Goal: Information Seeking & Learning: Find specific page/section

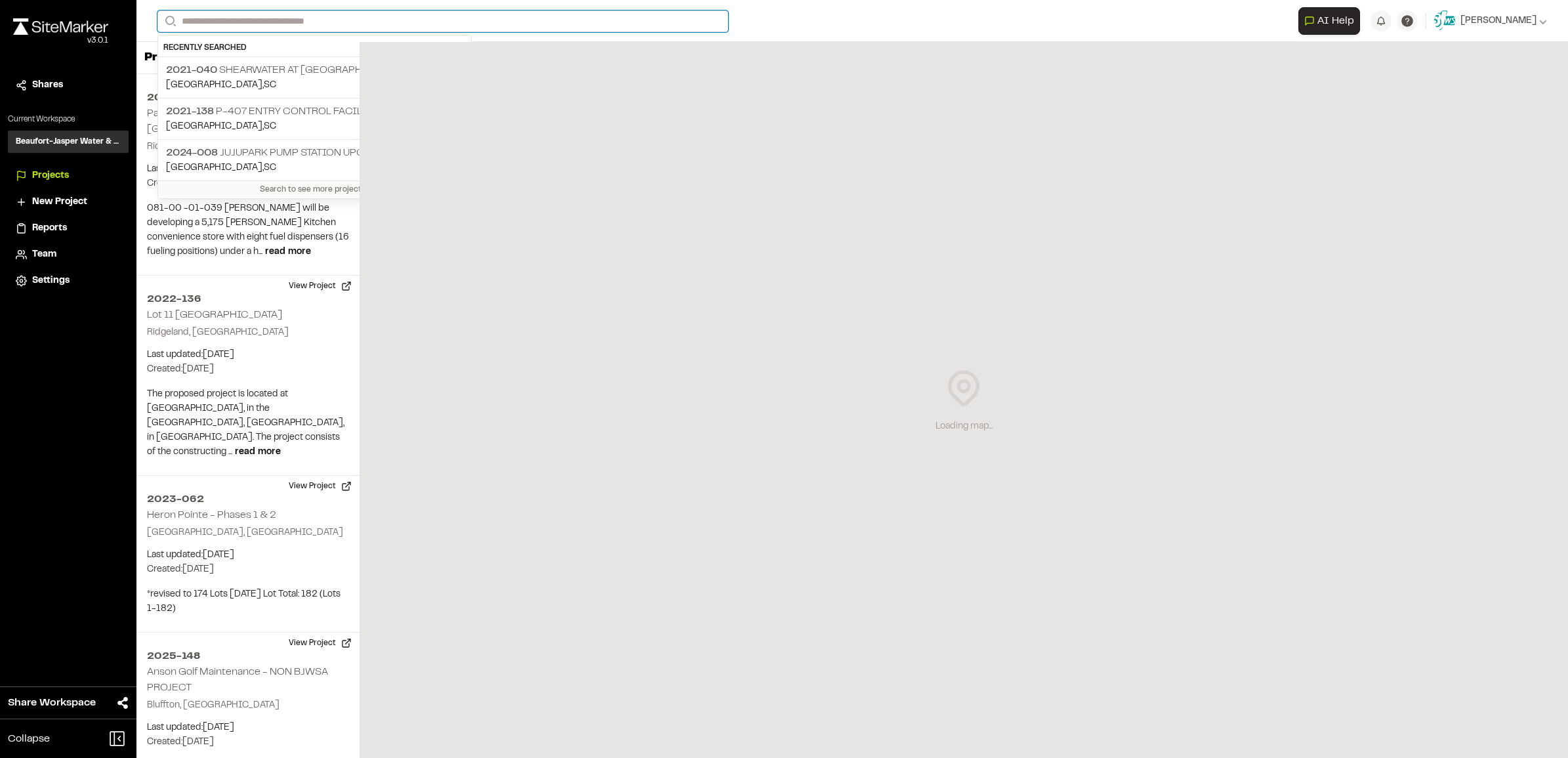
click at [253, 24] on input "Search" at bounding box center [443, 22] width 571 height 22
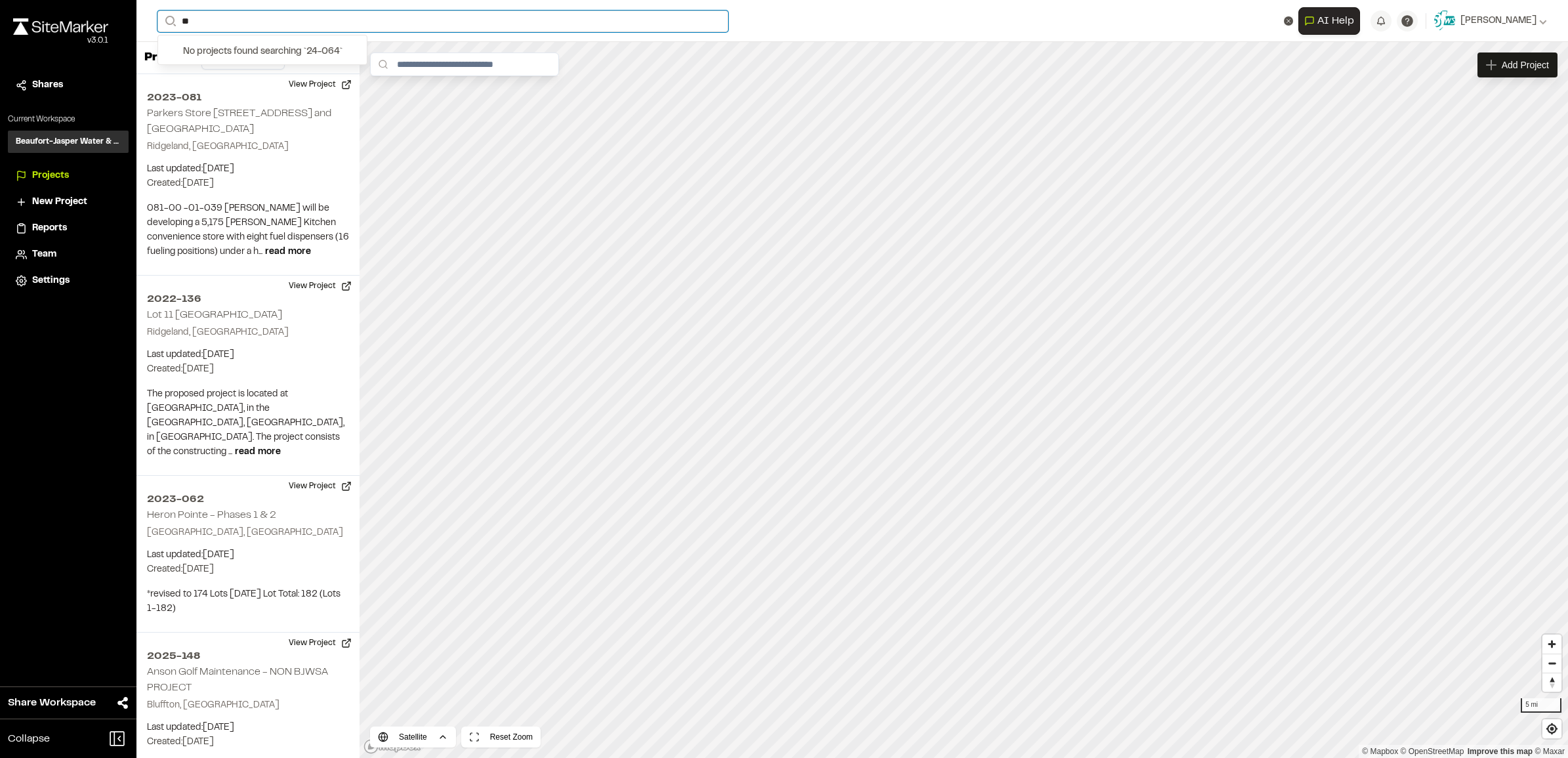
type input "*"
click at [254, 26] on input "********" at bounding box center [443, 22] width 571 height 22
type input "*"
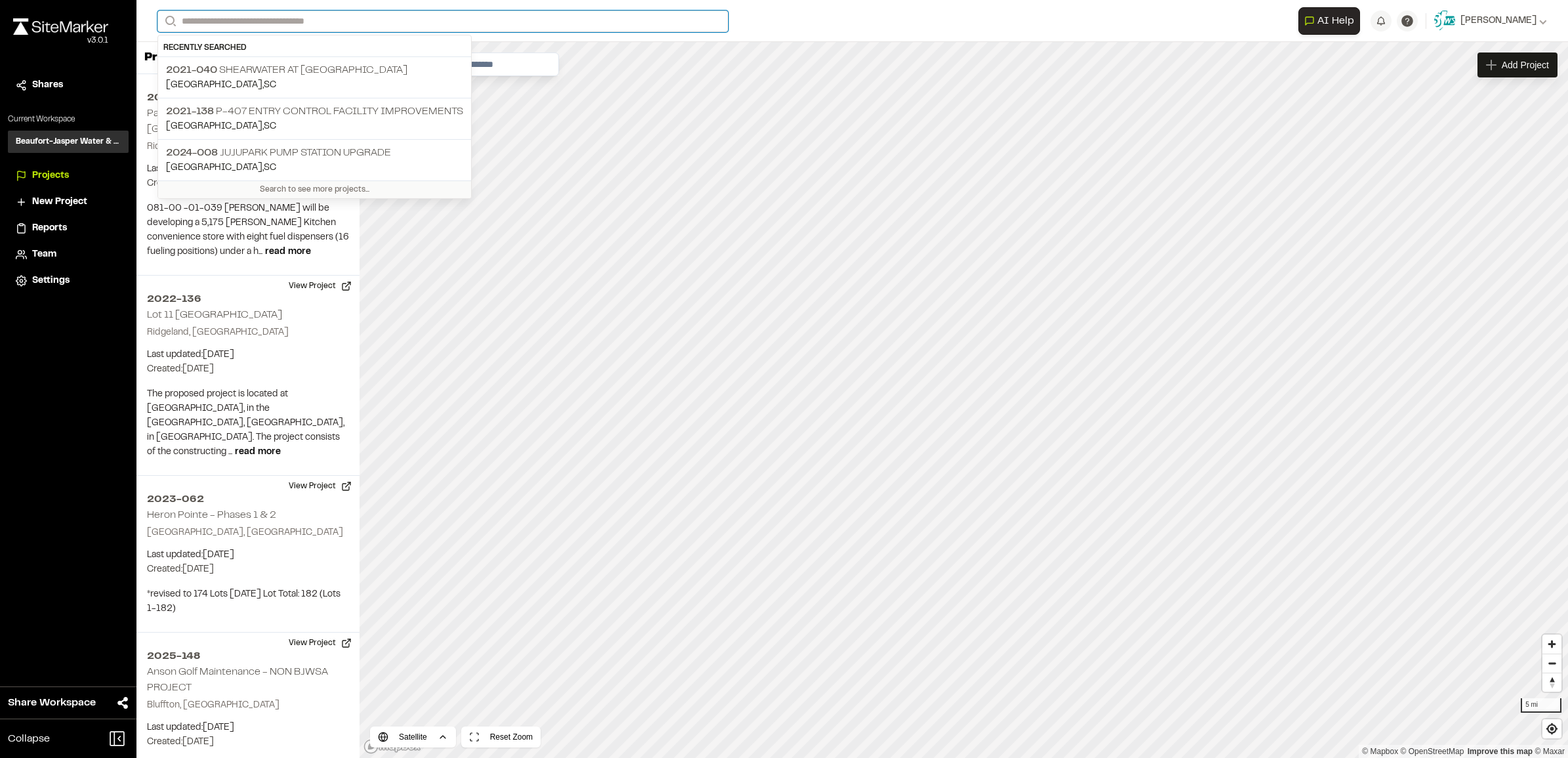
click at [254, 26] on input "Search" at bounding box center [443, 22] width 571 height 22
click at [267, 15] on input "Search" at bounding box center [443, 22] width 571 height 22
